Goal: Find specific page/section: Find specific page/section

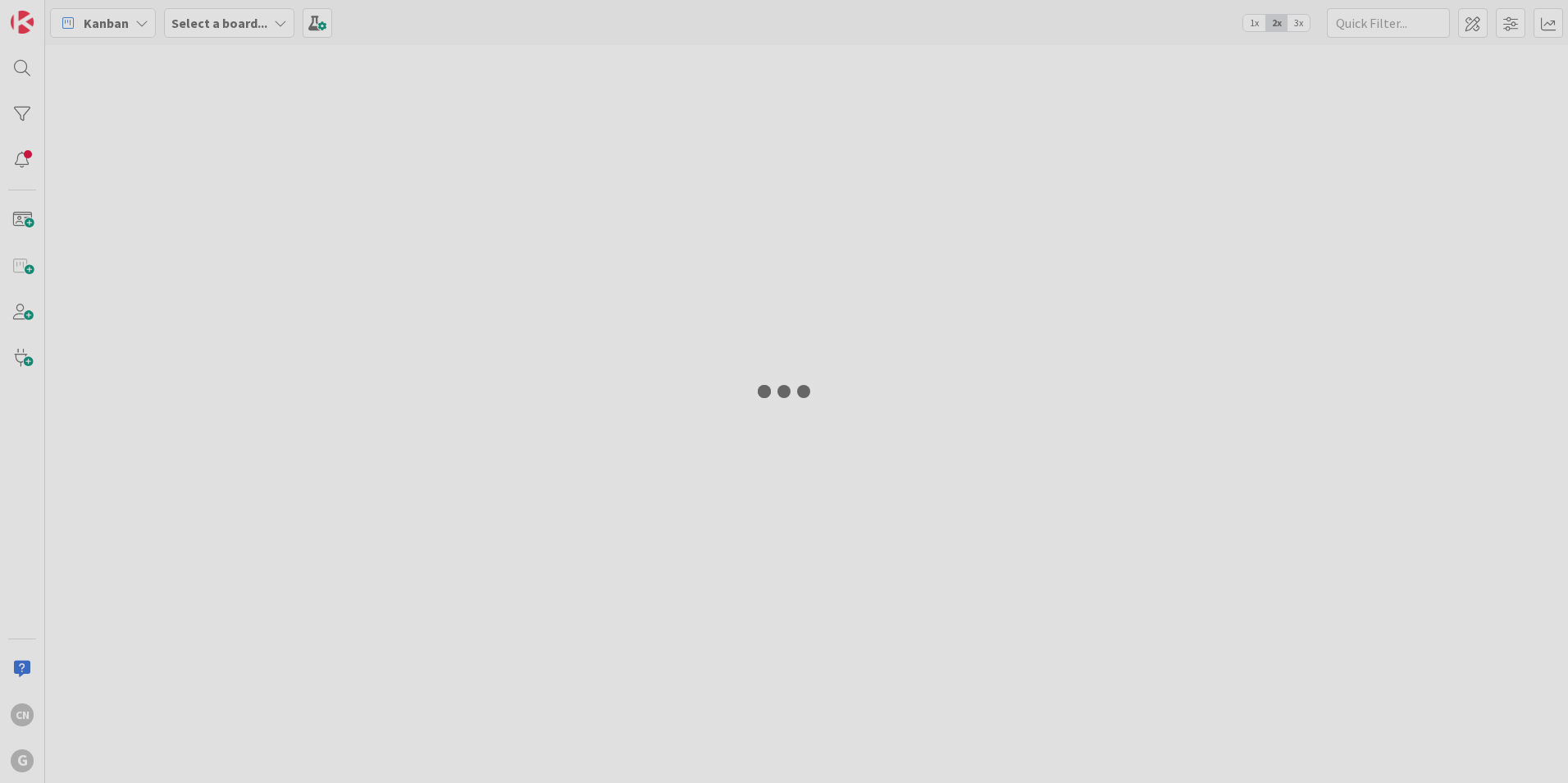
type input "[PERSON_NAME]"
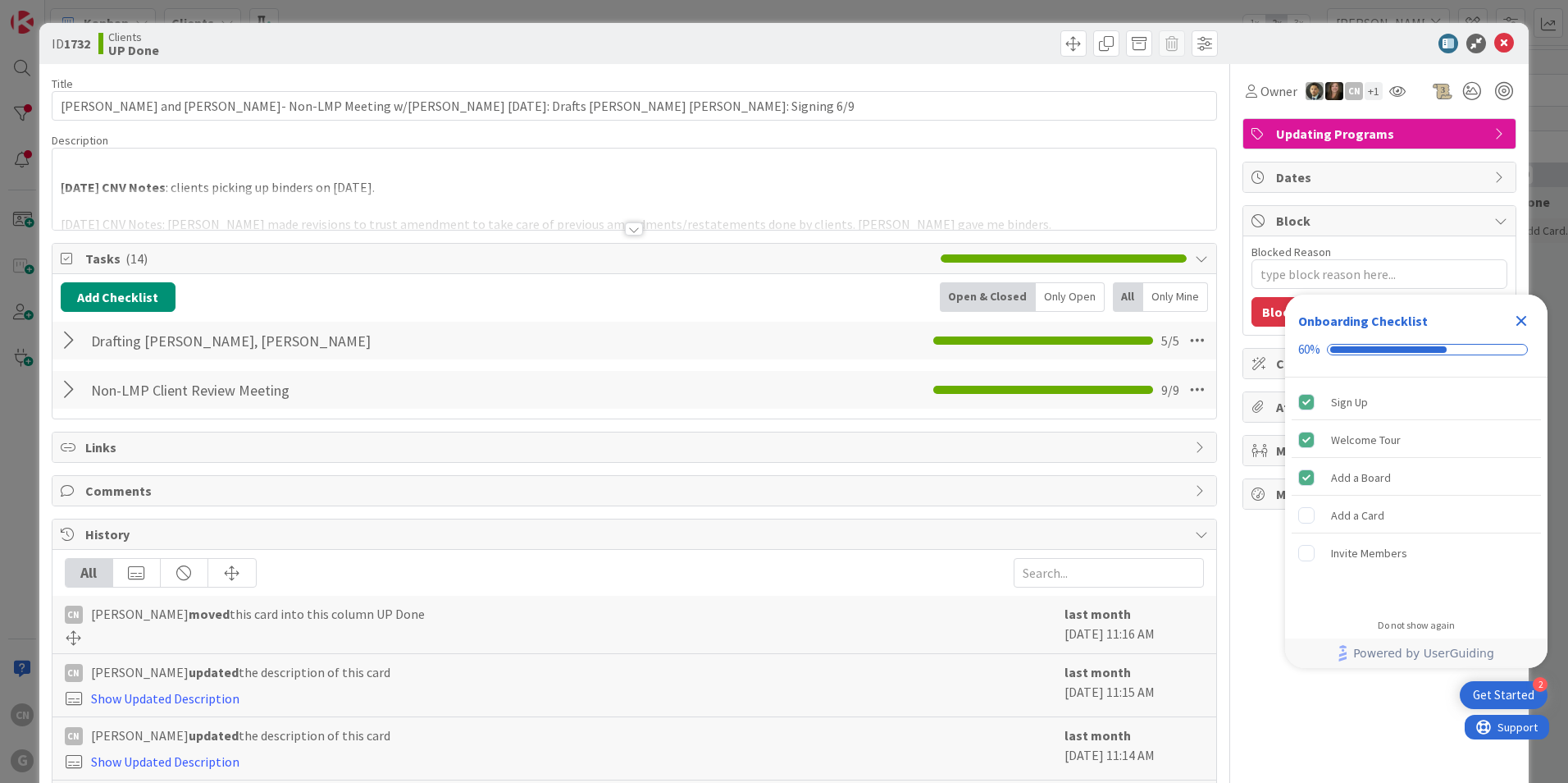
type textarea "x"
click at [596, 180] on p "[DATE] CNV Notes : clients picking up binders on [DATE]." at bounding box center [634, 187] width 1147 height 19
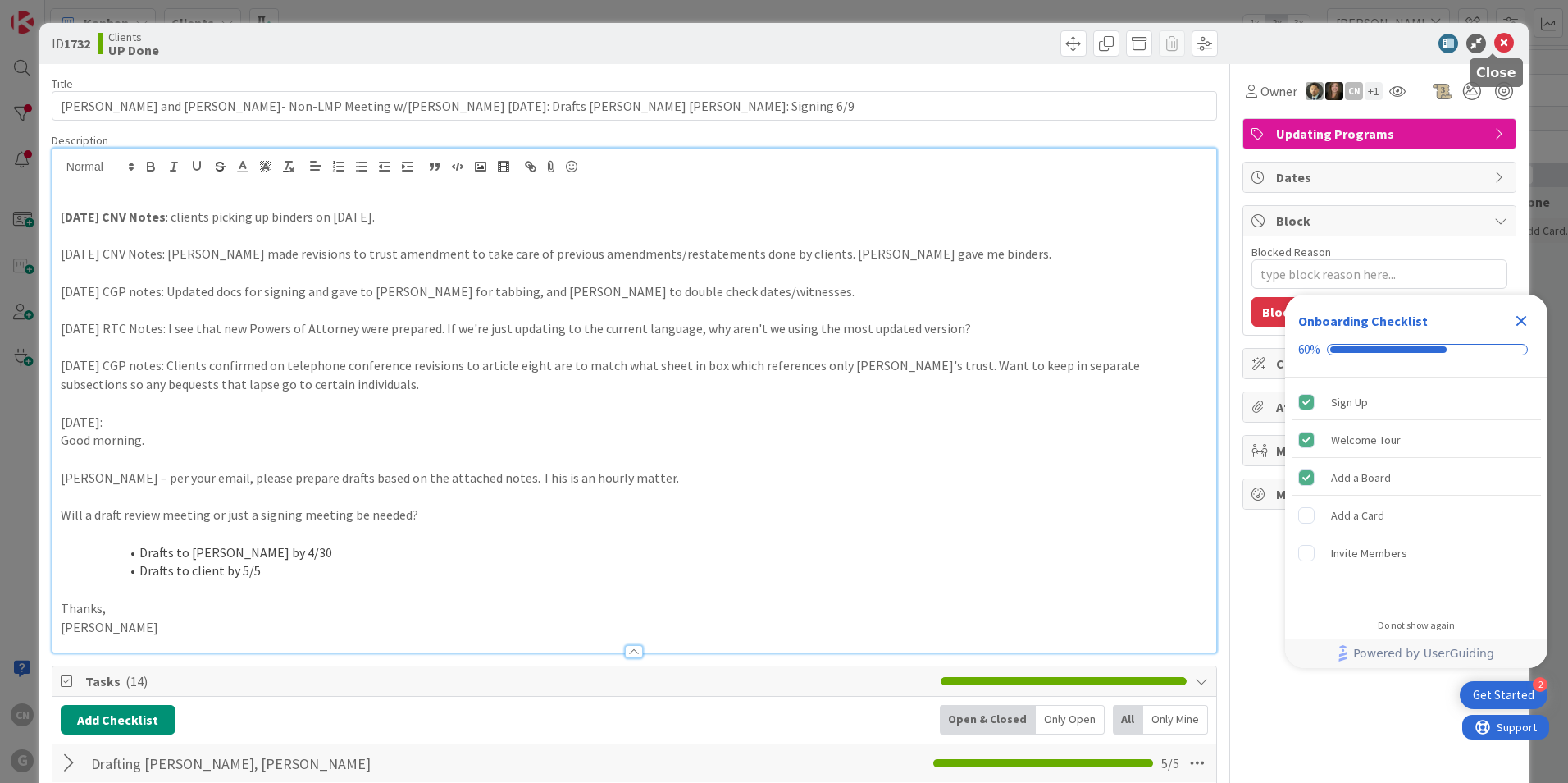
click at [1494, 43] on icon at bounding box center [1504, 44] width 20 height 20
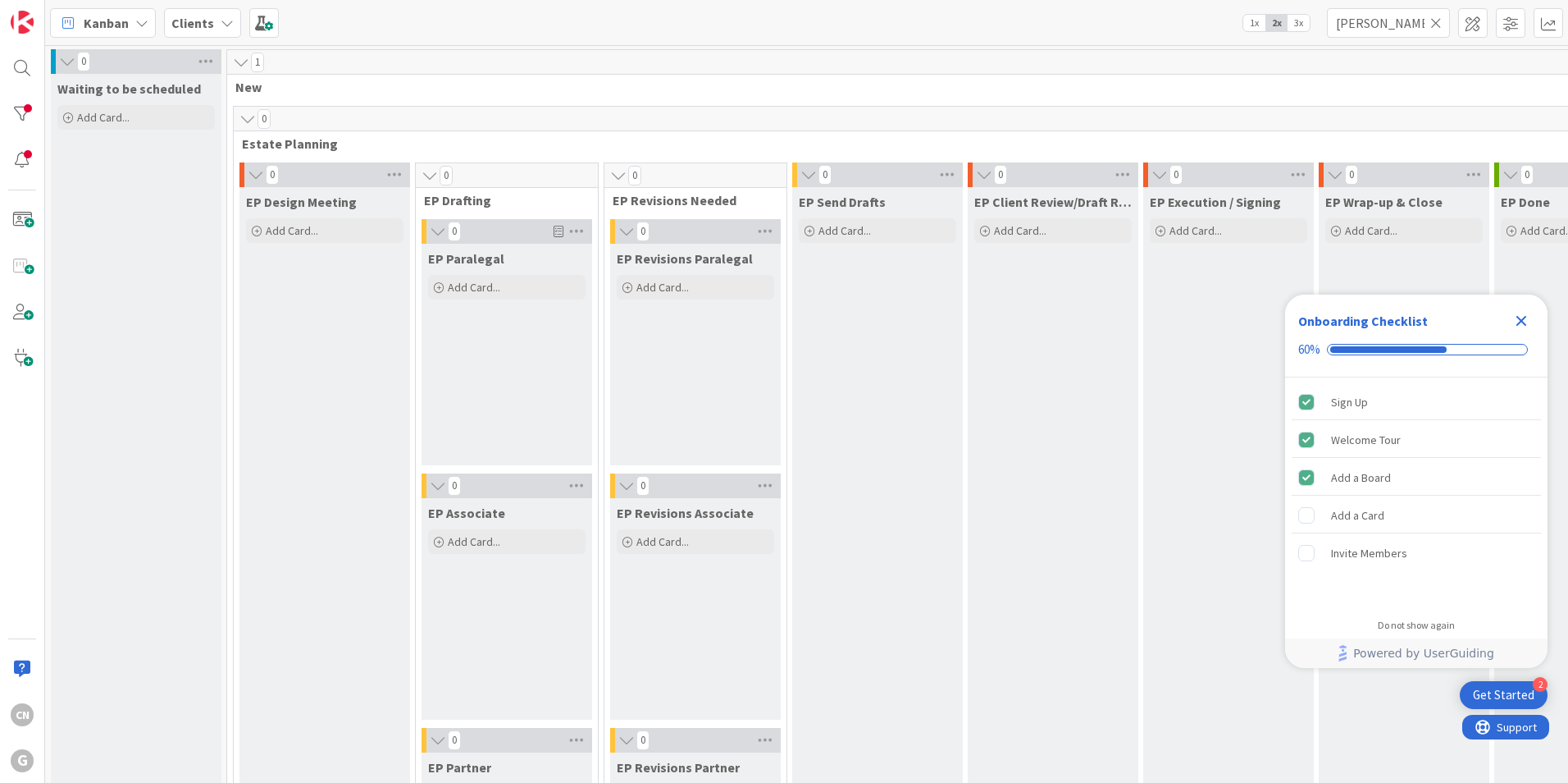
click at [1526, 320] on icon "Close Checklist" at bounding box center [1522, 321] width 20 height 20
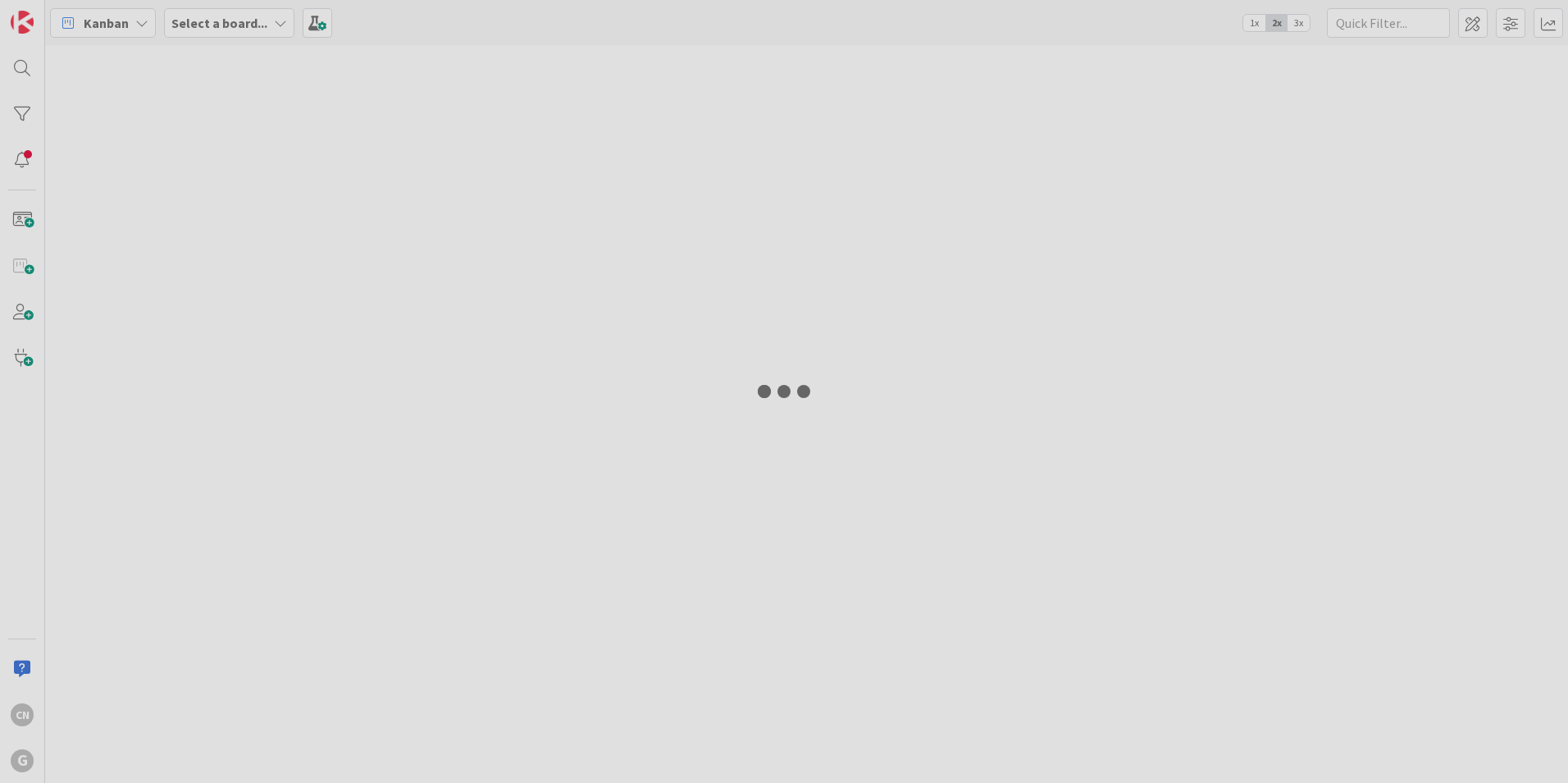
type input "[PERSON_NAME]"
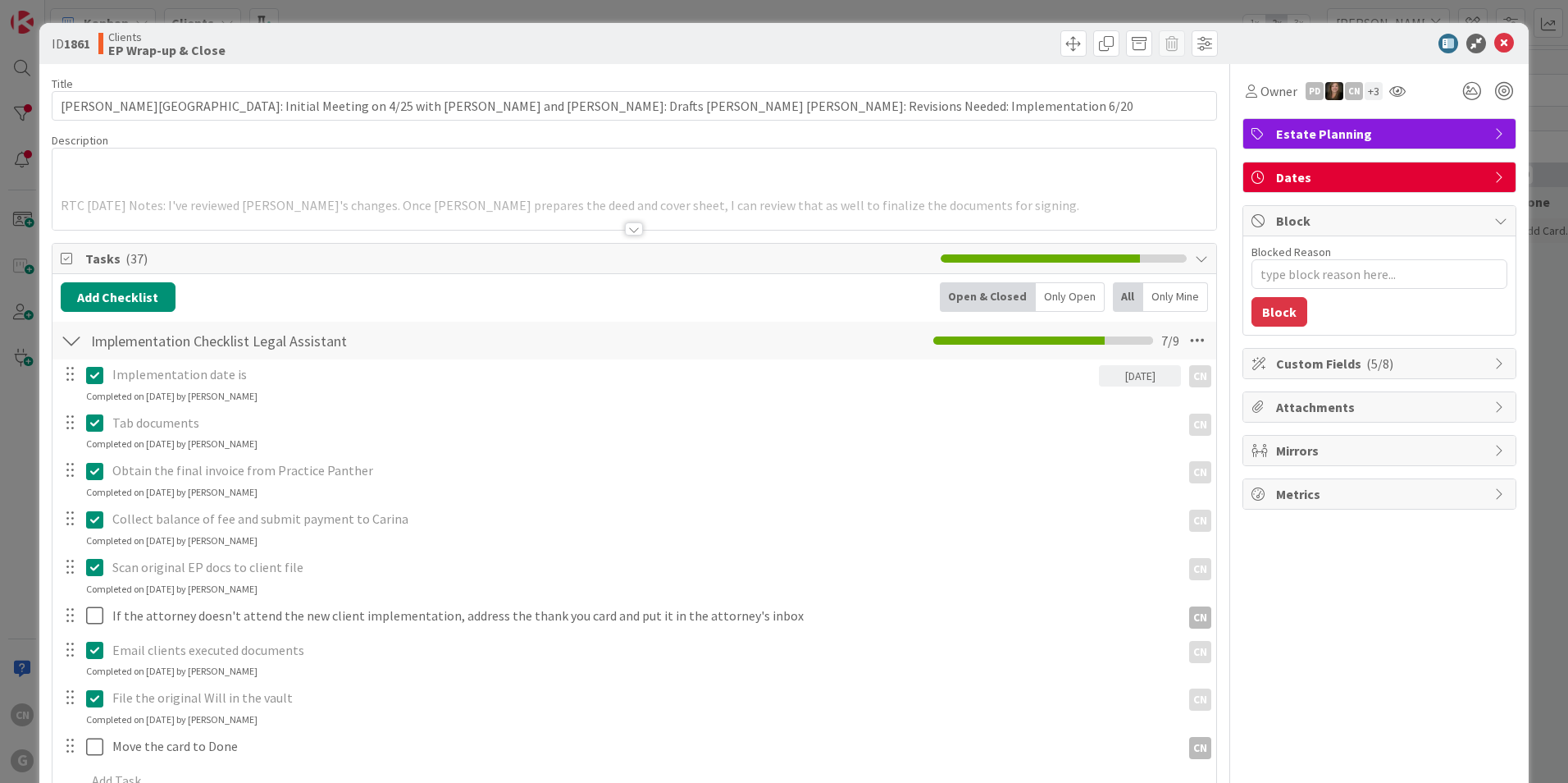
type textarea "x"
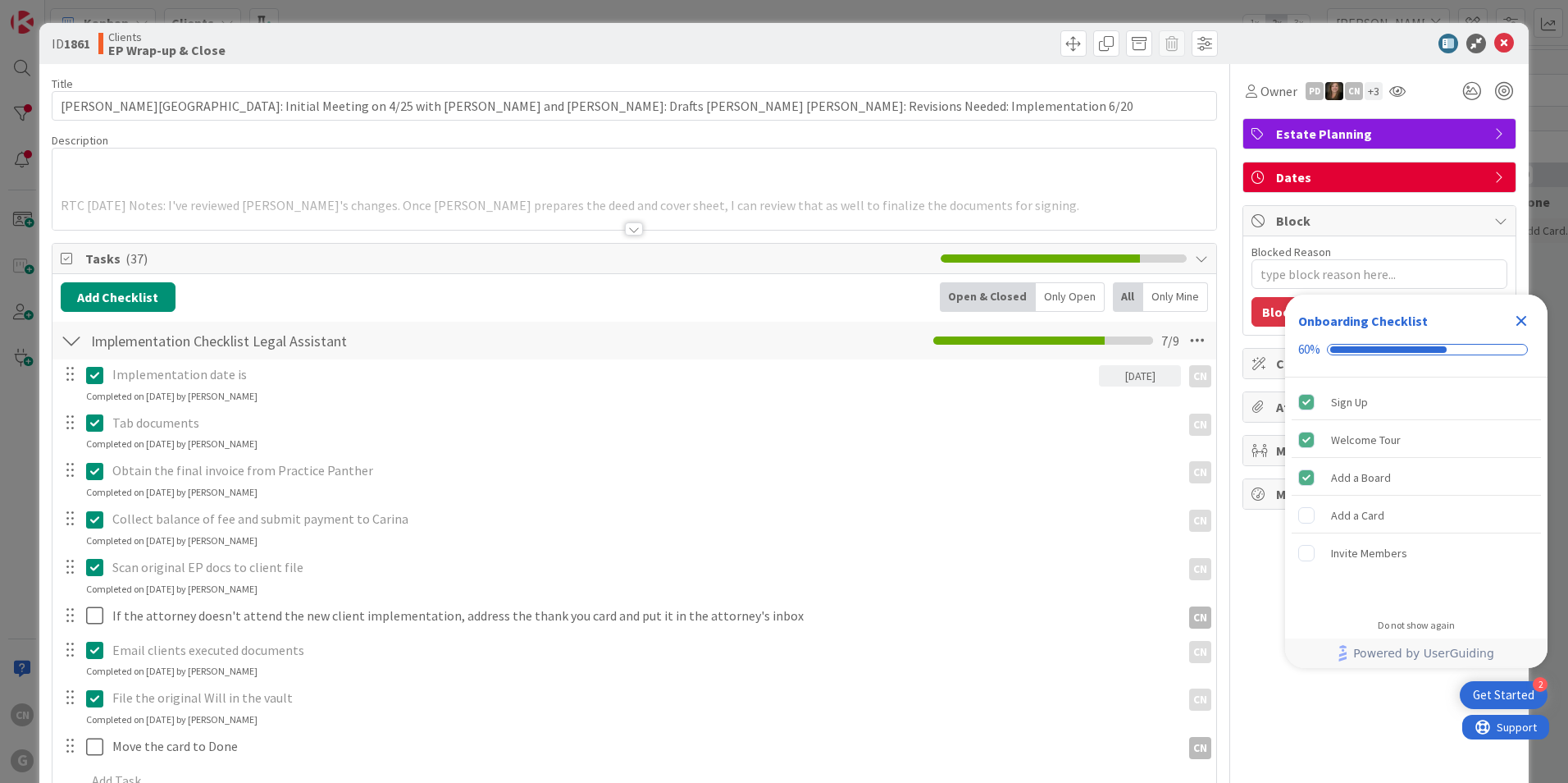
click at [115, 182] on p at bounding box center [634, 187] width 1147 height 19
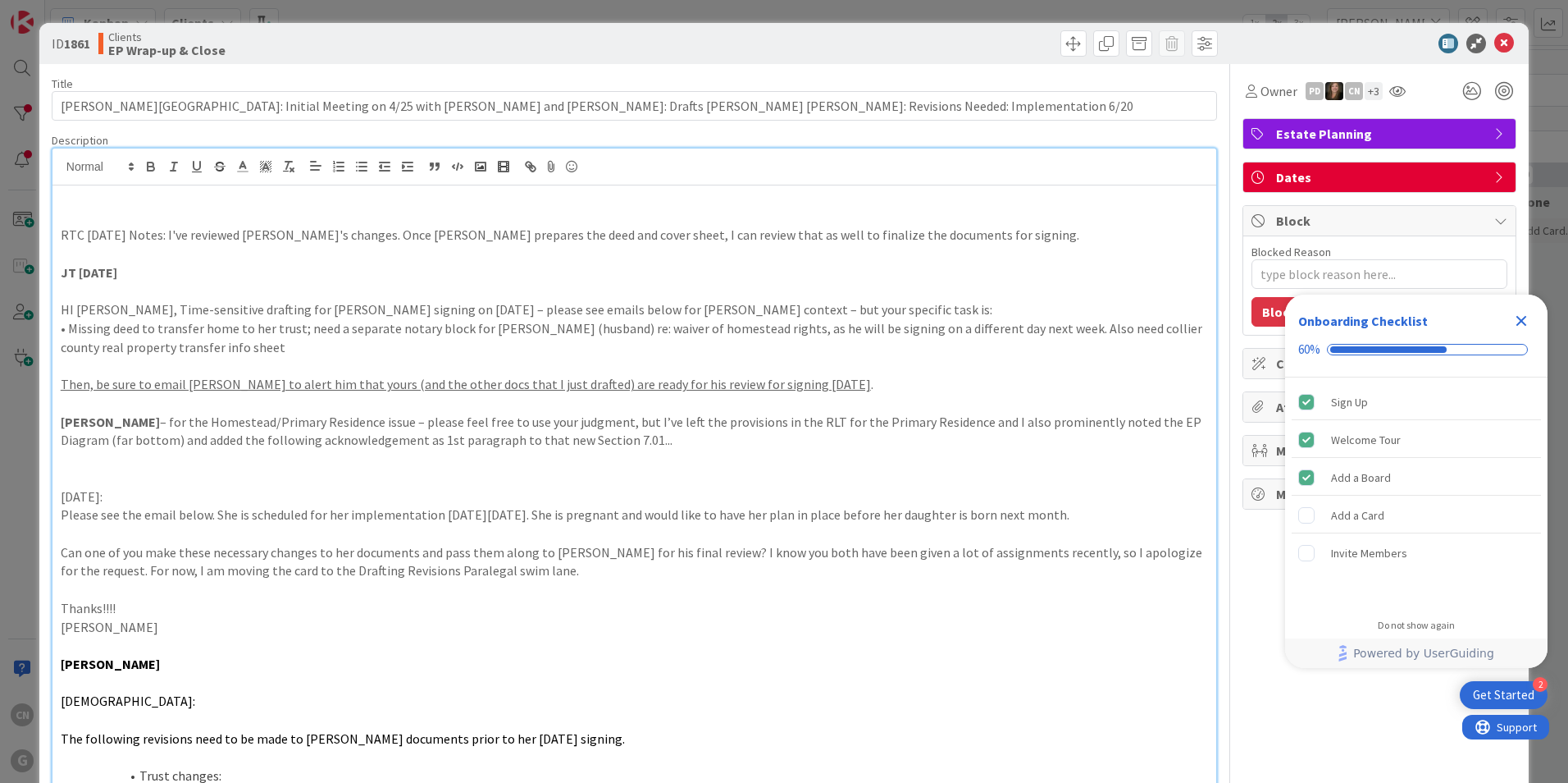
click at [72, 214] on p at bounding box center [634, 216] width 1147 height 19
drag, startPoint x: 70, startPoint y: 215, endPoint x: 59, endPoint y: 215, distance: 11.0
click at [59, 215] on div "8. RTC 6/18/25 Notes: I've reviewed Joel's changes. Once Paul prepares the deed…" at bounding box center [634, 727] width 1164 height 1082
click at [80, 216] on p "7.31.25 CNV Notes" at bounding box center [634, 216] width 1147 height 19
click at [220, 218] on p "7.30.25 CNV Notes" at bounding box center [634, 216] width 1147 height 19
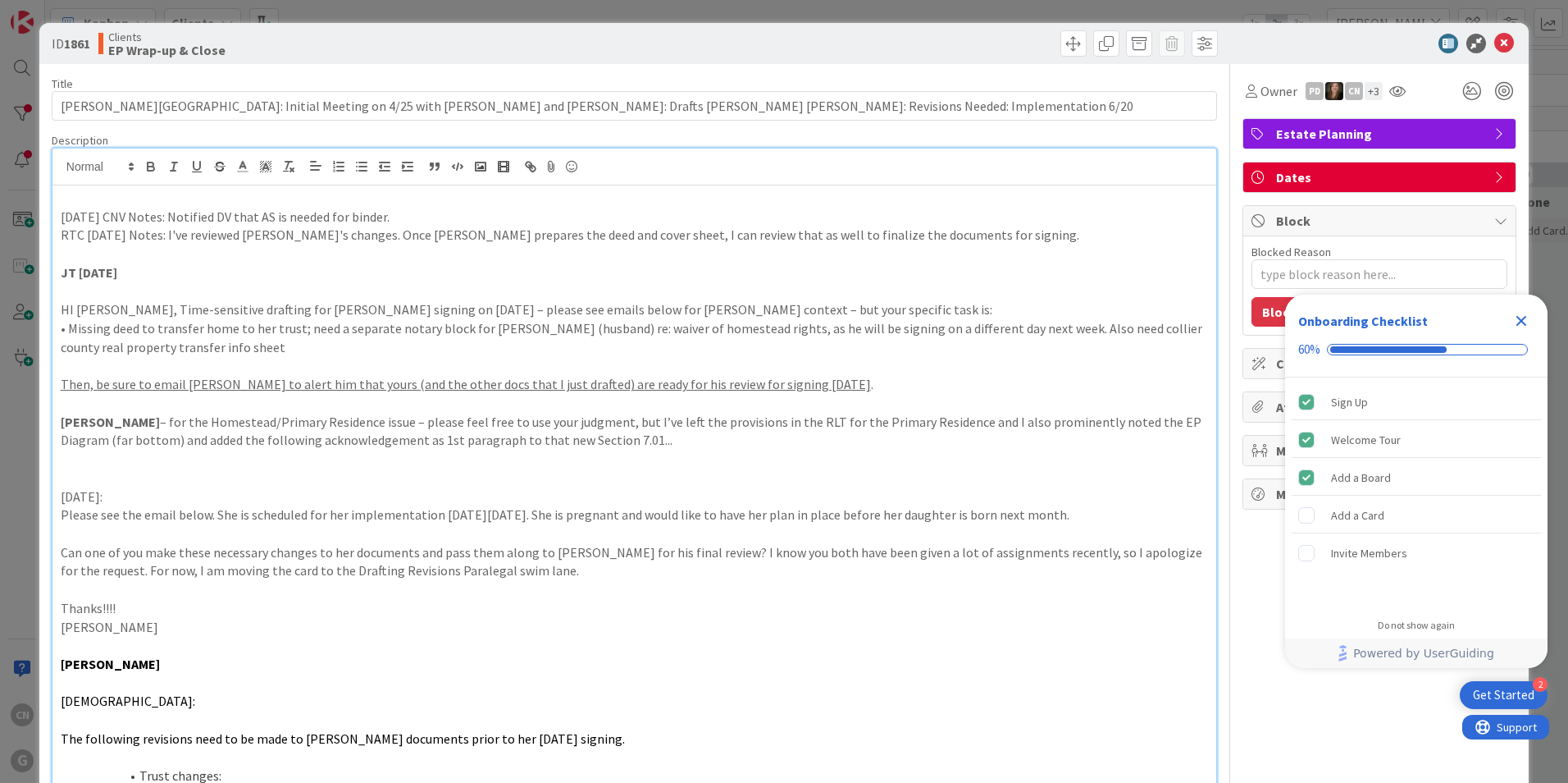
click at [65, 203] on p at bounding box center [634, 198] width 1147 height 19
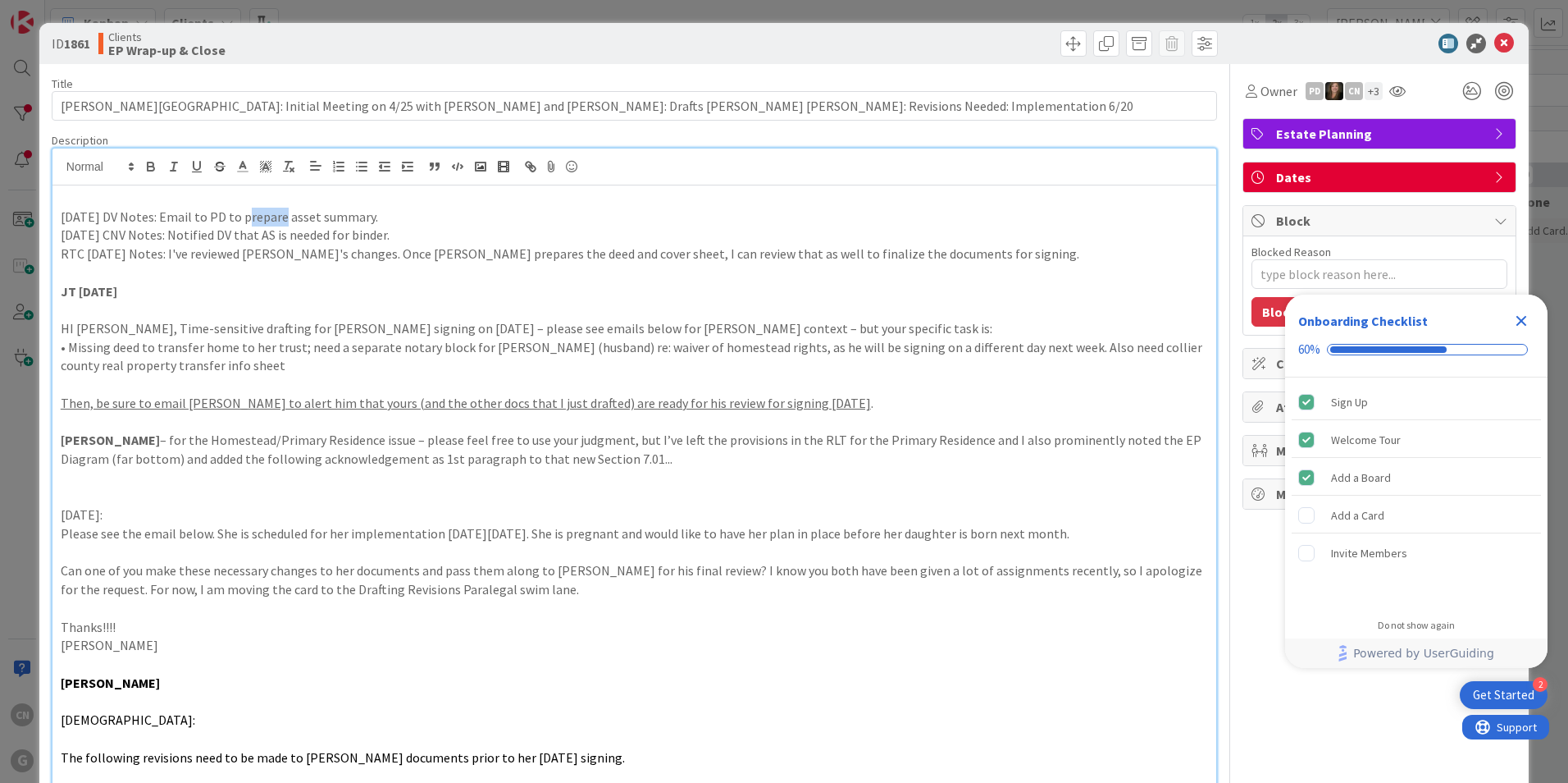
drag, startPoint x: 235, startPoint y: 214, endPoint x: 269, endPoint y: 222, distance: 34.9
click at [269, 222] on p "8.1.25 DV Notes: Email to PD to prepare asset summary." at bounding box center [634, 216] width 1147 height 19
click at [86, 195] on p at bounding box center [634, 198] width 1147 height 19
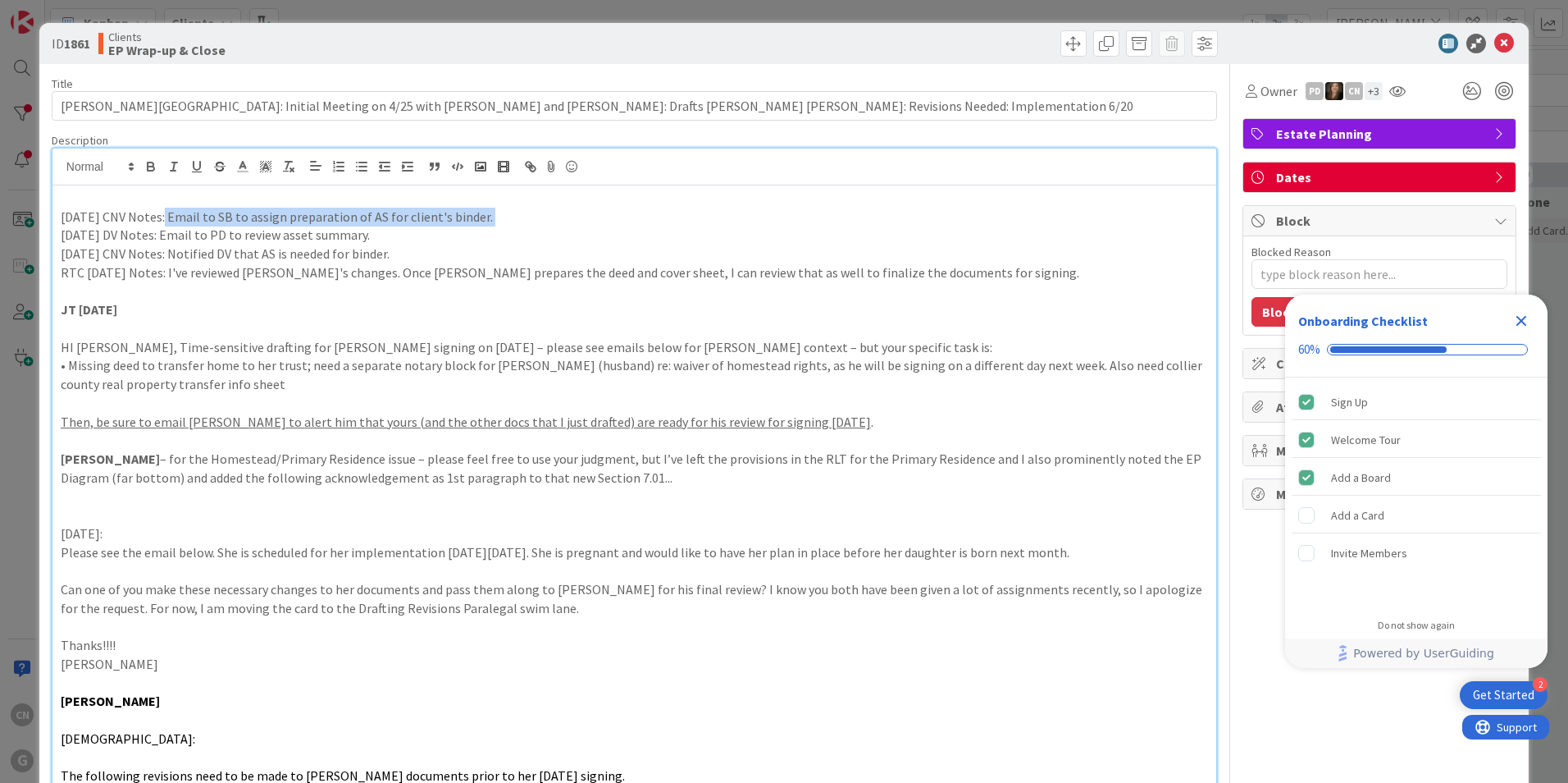
drag, startPoint x: 156, startPoint y: 215, endPoint x: 59, endPoint y: 226, distance: 97.6
click at [60, 226] on div "8.14.25 CNV Notes: Email to SB to assign preparation of AS for client's binder.…" at bounding box center [634, 745] width 1164 height 1119
drag, startPoint x: 157, startPoint y: 219, endPoint x: 55, endPoint y: 223, distance: 102.1
click at [52, 223] on div "8.14.25 CNV Notes: Email to SB to assign preparation of AS for client's binder.…" at bounding box center [634, 726] width 1165 height 1158
click at [56, 223] on div "8.14.25 CNV Notes: Email to SB to assign preparation of AS for client's binder.…" at bounding box center [634, 745] width 1164 height 1119
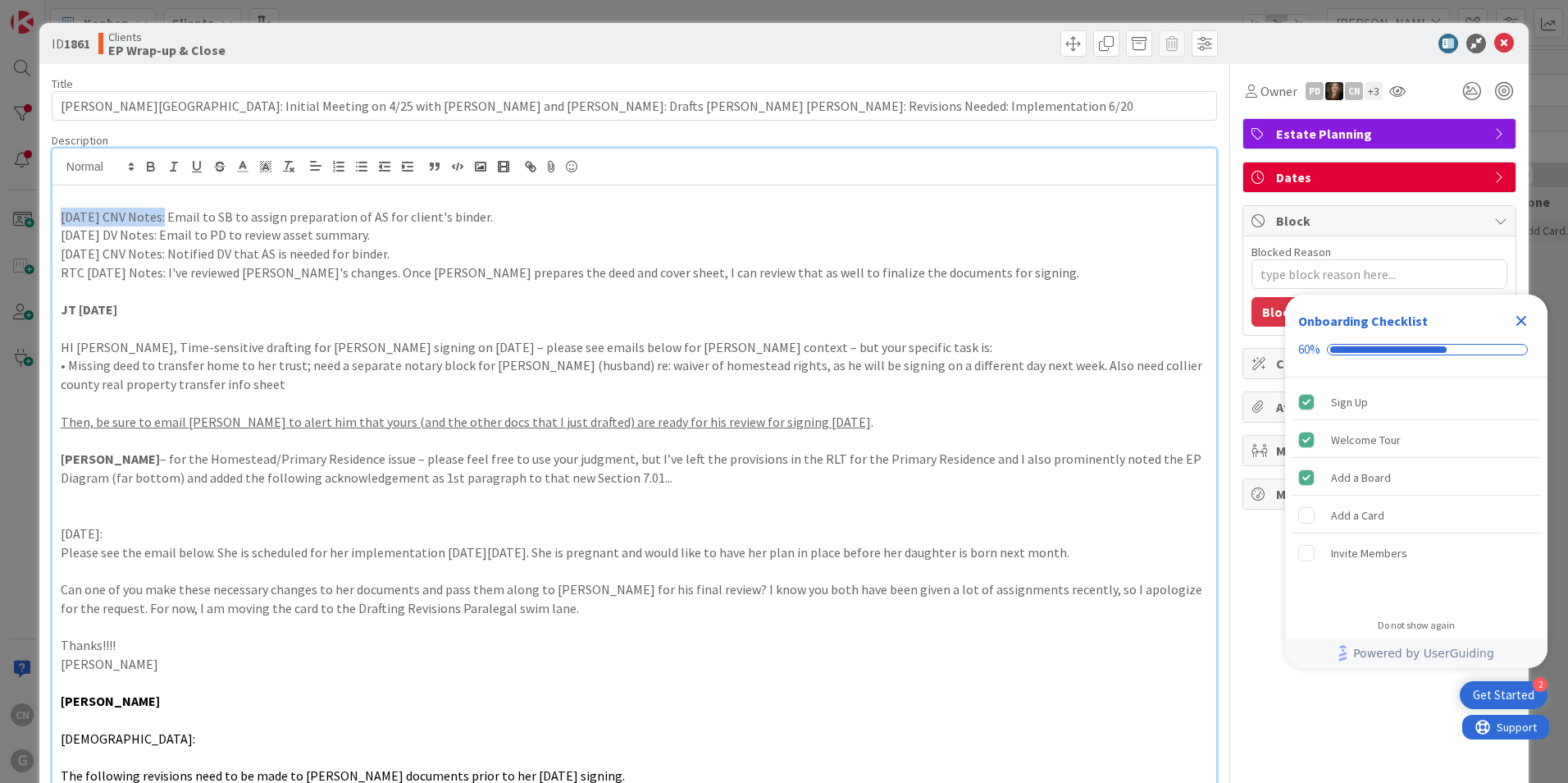
drag, startPoint x: 58, startPoint y: 217, endPoint x: 158, endPoint y: 219, distance: 100.0
click at [158, 219] on div "8.14.25 CNV Notes: Email to SB to assign preparation of AS for client's binder.…" at bounding box center [634, 745] width 1164 height 1119
click at [148, 163] on icon "button" at bounding box center [150, 165] width 5 height 5
click at [141, 303] on p "JT 6.17.2025" at bounding box center [634, 309] width 1147 height 19
click at [397, 251] on p "7.30.25 CNV Notes: Notified DV that AS is needed for binder." at bounding box center [634, 254] width 1147 height 19
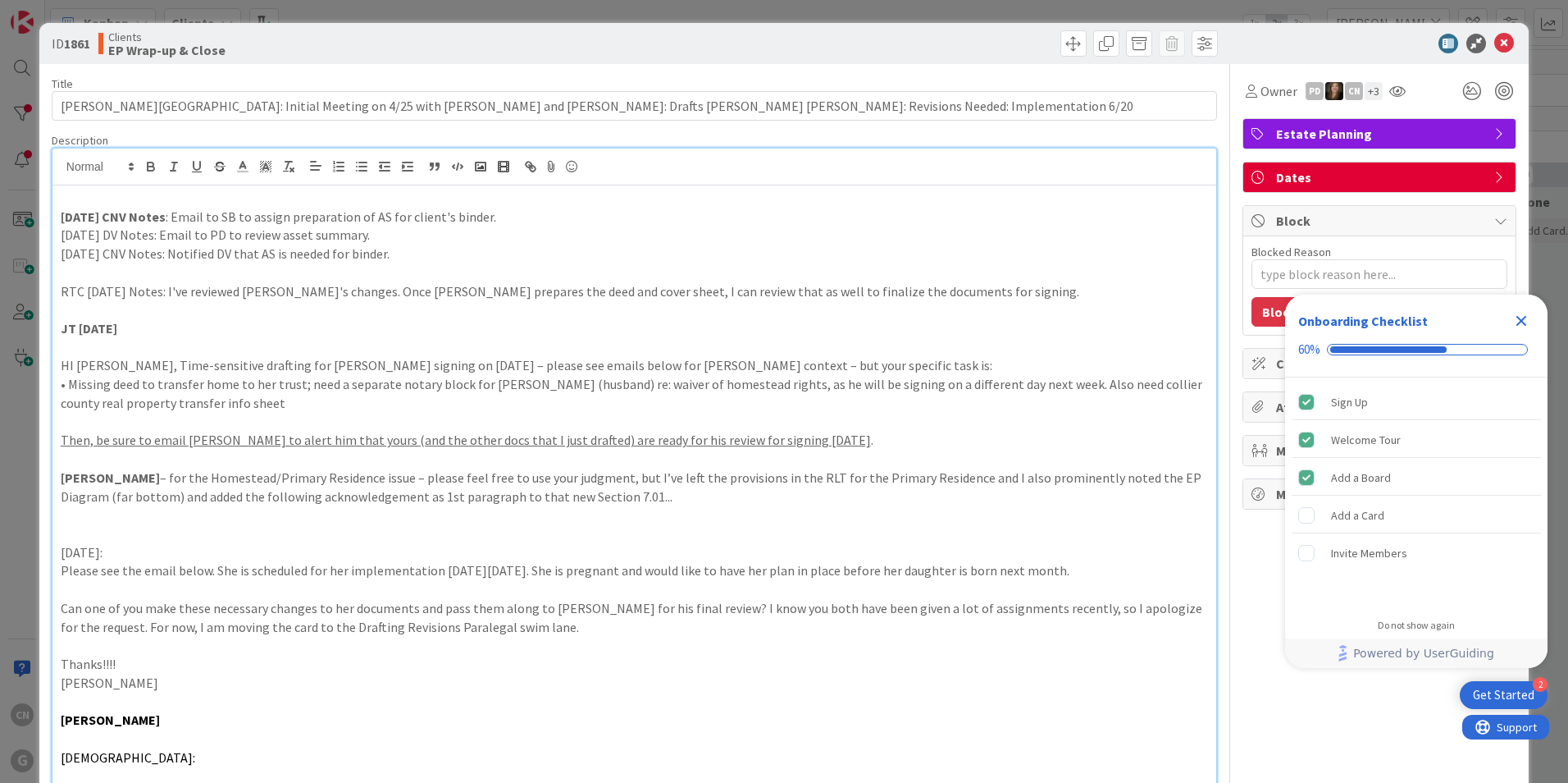
click at [63, 198] on p at bounding box center [634, 198] width 1147 height 19
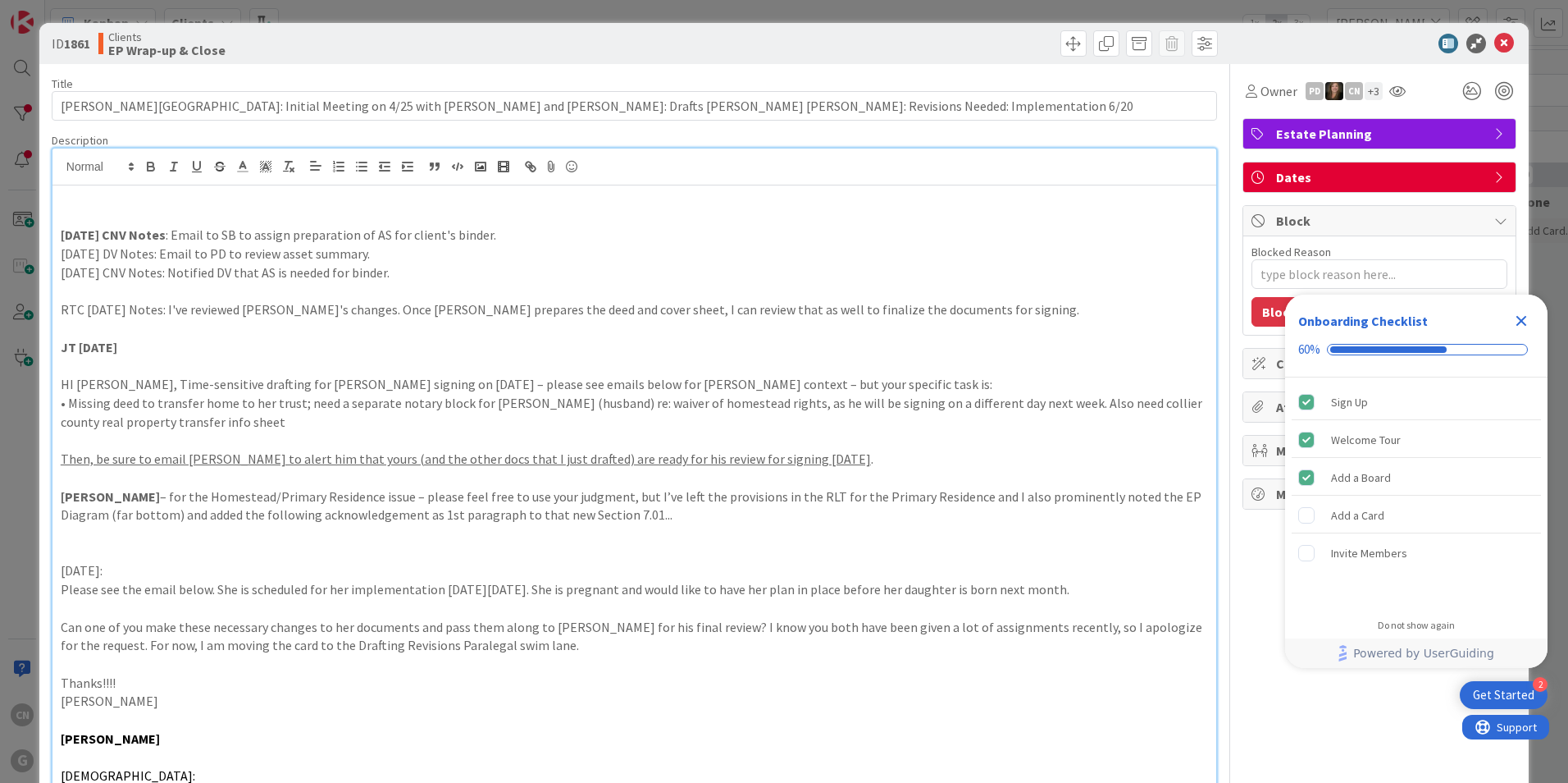
type textarea "x"
click at [1519, 323] on icon "Close Checklist" at bounding box center [1523, 321] width 11 height 11
